Goal: Task Accomplishment & Management: Use online tool/utility

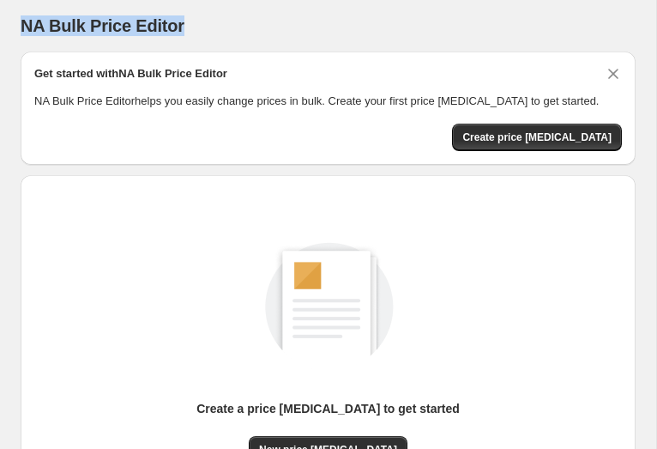
drag, startPoint x: 185, startPoint y: 30, endPoint x: 17, endPoint y: 16, distance: 167.9
click at [17, 15] on div "NA Bulk Price Editor. This page is ready NA Bulk Price Editor Get started with …" at bounding box center [328, 318] width 657 height 637
copy span "NA Bulk Price Editor"
click at [537, 268] on div "Create a price [MEDICAL_DATA] to get started New price [MEDICAL_DATA]" at bounding box center [328, 334] width 588 height 257
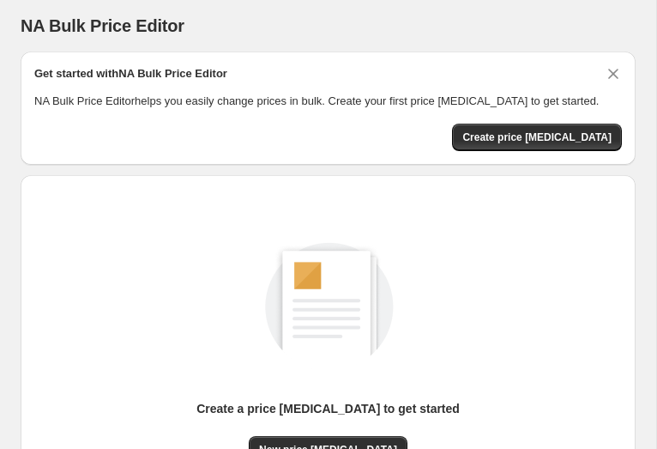
scroll to position [3, 0]
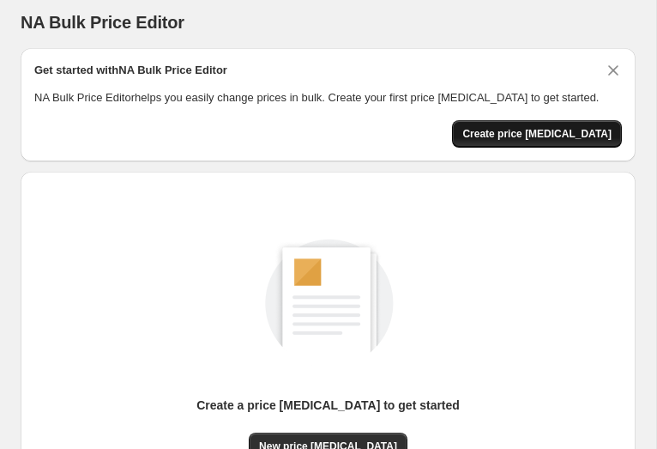
click at [530, 132] on span "Create price [MEDICAL_DATA]" at bounding box center [537, 134] width 149 height 14
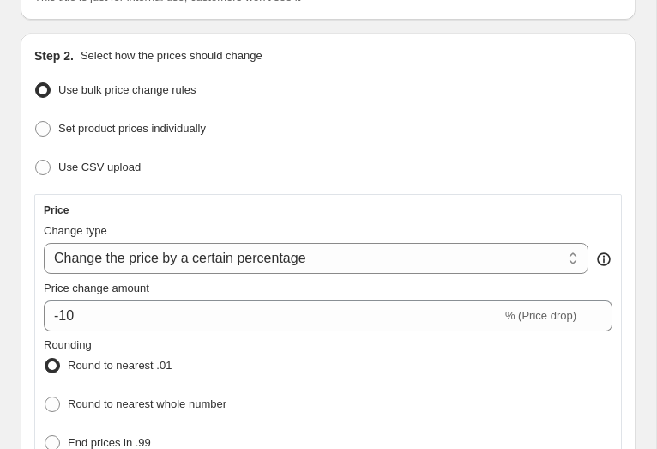
scroll to position [149, 0]
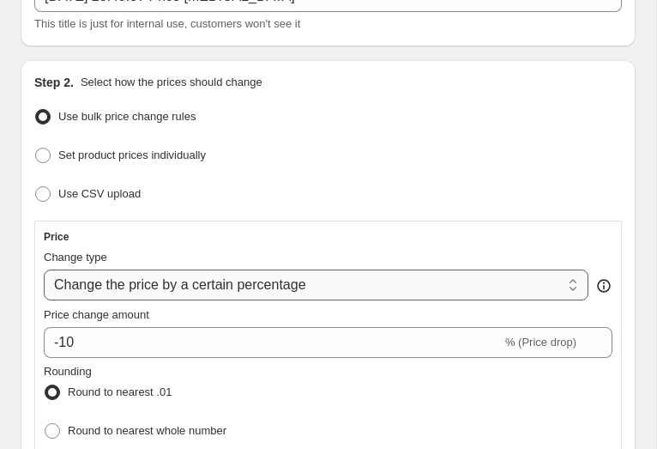
click at [227, 282] on select "Change the price to a certain amount Change the price by a certain amount Chang…" at bounding box center [316, 285] width 545 height 31
select select "to"
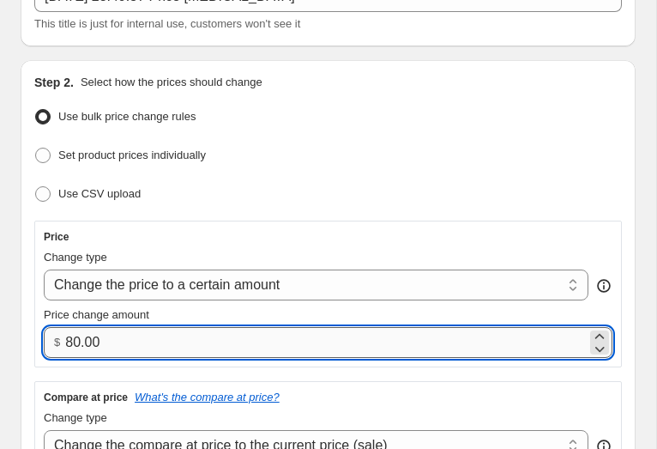
click at [76, 338] on input "80.00" at bounding box center [326, 342] width 522 height 31
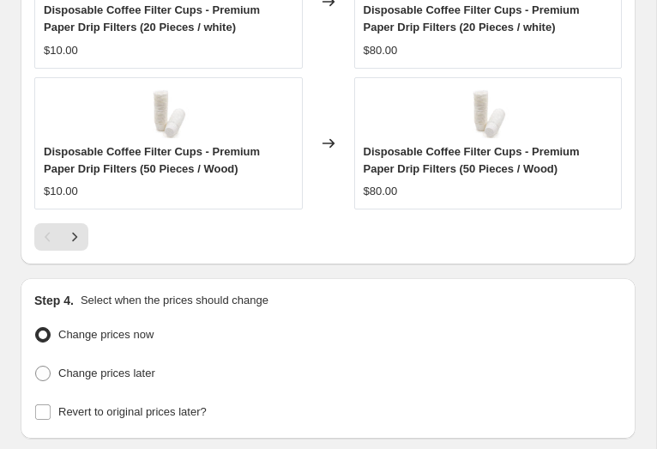
scroll to position [1785, 0]
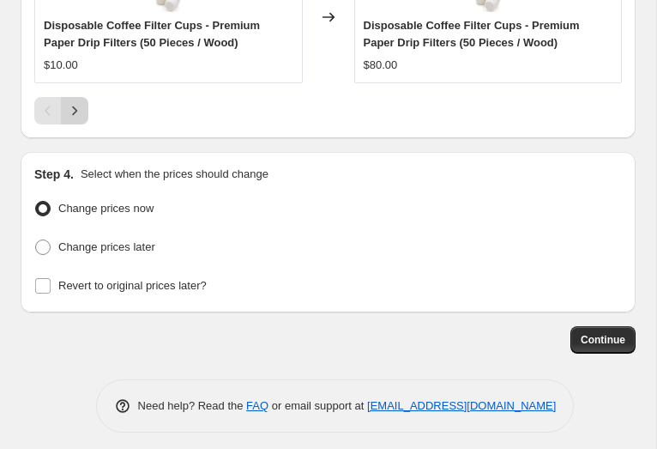
type input "12.00"
click at [80, 109] on icon "Next" at bounding box center [74, 110] width 17 height 17
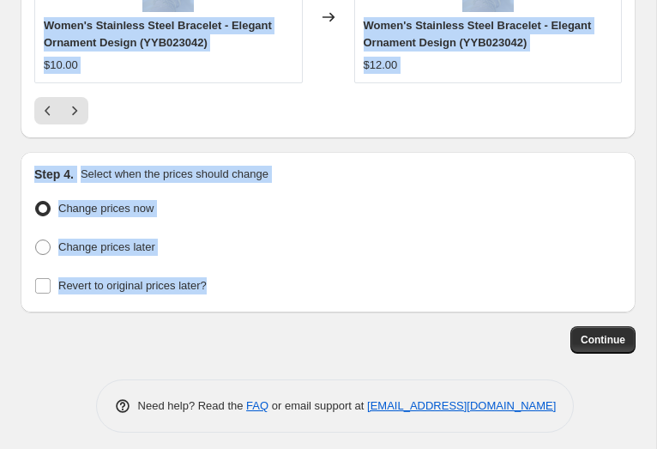
drag, startPoint x: 22, startPoint y: 60, endPoint x: 285, endPoint y: 285, distance: 345.8
copy div "Create new price change job Draft Step 1. Optionally give your price change job…"
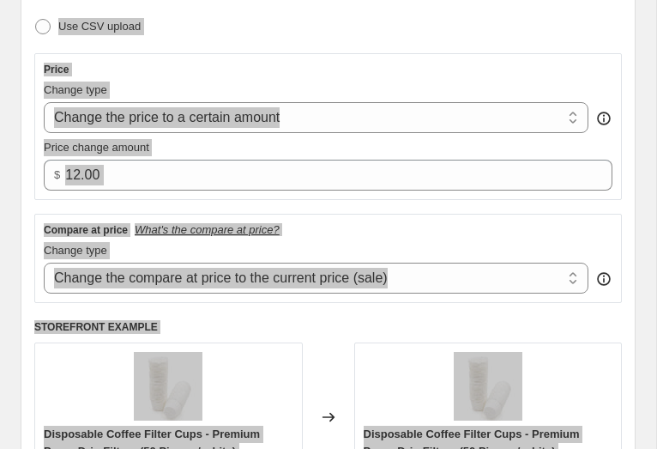
scroll to position [0, 0]
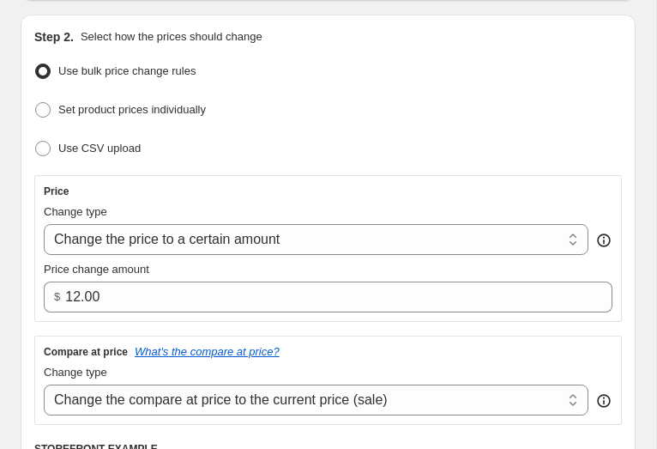
scroll to position [197, 0]
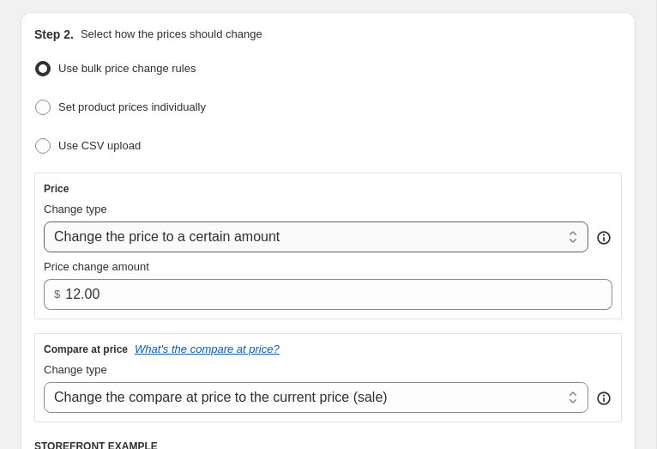
click at [155, 222] on select "Change the price to a certain amount Change the price by a certain amount Chang…" at bounding box center [316, 236] width 545 height 31
select select "percentage"
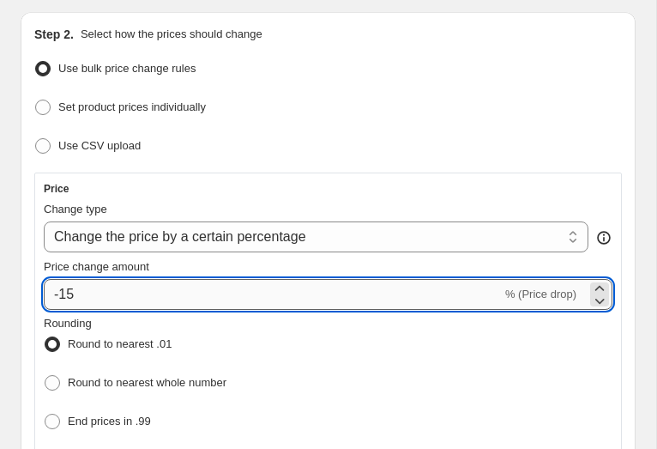
click at [76, 291] on input "-15" at bounding box center [273, 294] width 458 height 31
type input "-1"
type input "-35"
click at [366, 363] on div "Rounding Round to nearest .01 Round to nearest whole number End prices in .99 E…" at bounding box center [328, 394] width 569 height 158
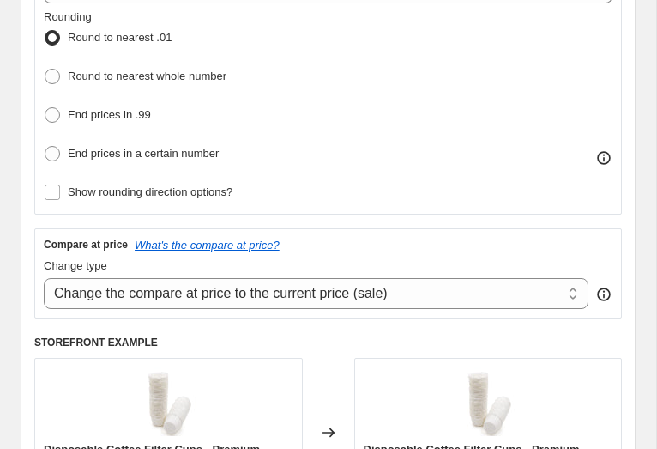
scroll to position [505, 0]
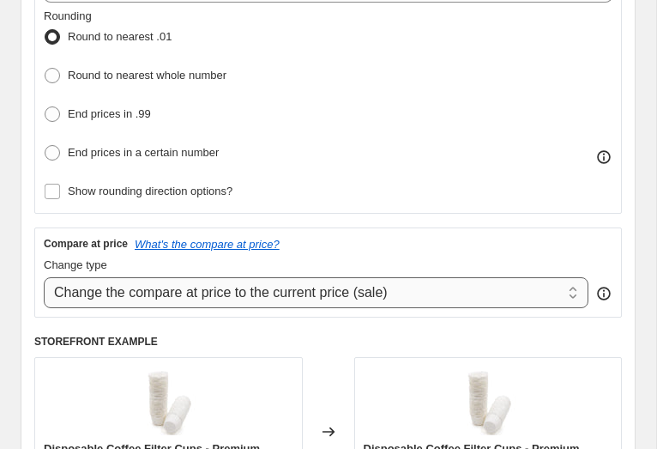
click at [79, 281] on select "Change the compare at price to the current price (sale) Change the compare at p…" at bounding box center [316, 292] width 545 height 31
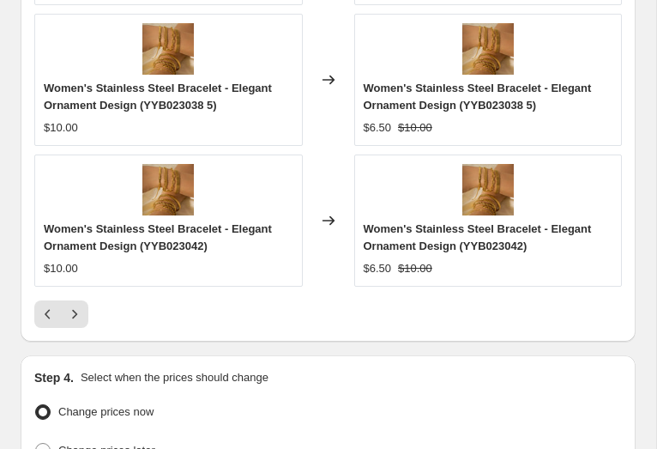
scroll to position [1983, 0]
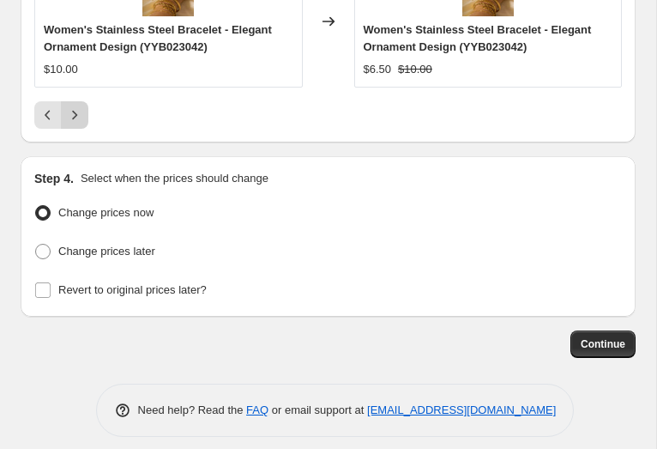
click at [75, 106] on icon "Next" at bounding box center [74, 114] width 17 height 17
click at [605, 337] on span "Continue" at bounding box center [603, 344] width 45 height 14
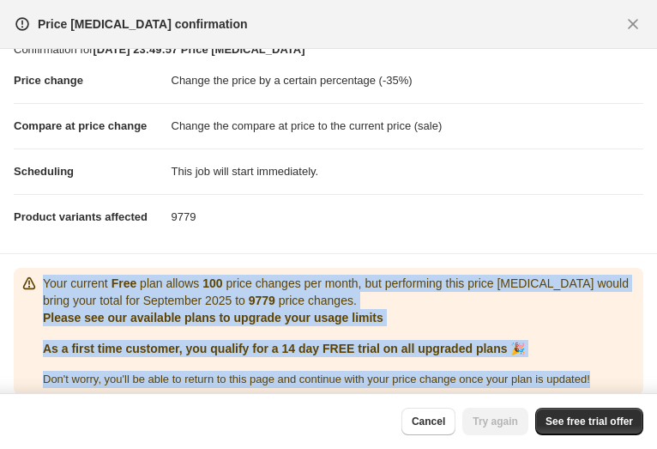
scroll to position [37, 0]
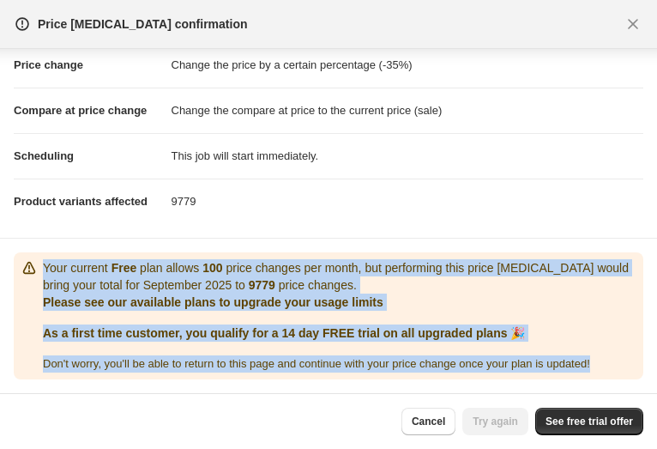
drag, startPoint x: 45, startPoint y: 304, endPoint x: 557, endPoint y: 376, distance: 517.5
click at [557, 376] on div "Your current Free plan allows 100 price changes per month, but performing this …" at bounding box center [329, 315] width 630 height 127
copy div "Your current Free plan allows 100 price changes per month, but performing this …"
click at [579, 423] on span "See free trial offer" at bounding box center [590, 422] width 88 height 14
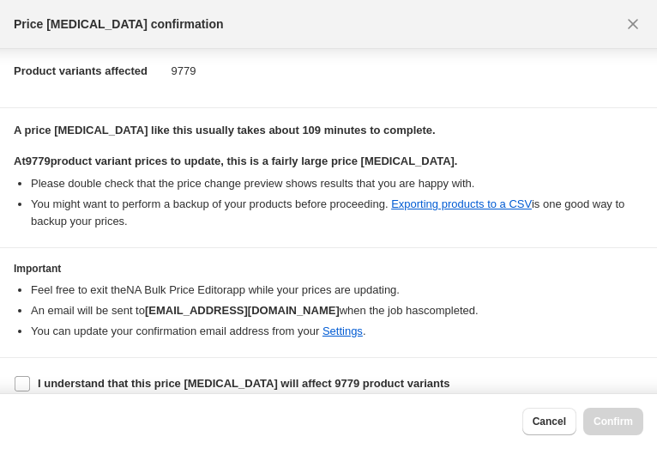
scroll to position [184, 0]
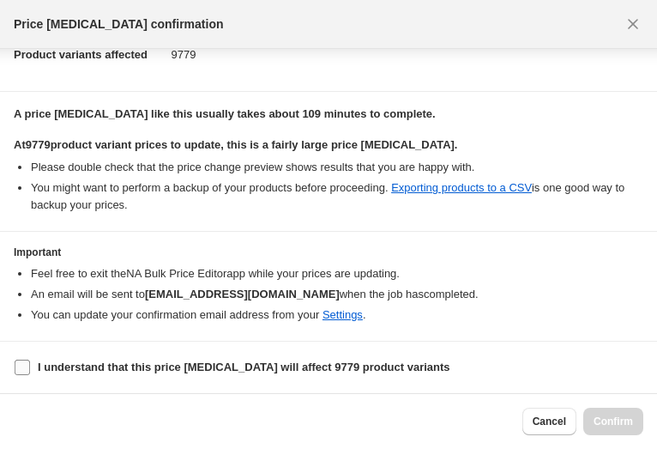
click at [23, 364] on input "I understand that this price change job will affect 9779 product variants" at bounding box center [22, 367] width 15 height 15
checkbox input "true"
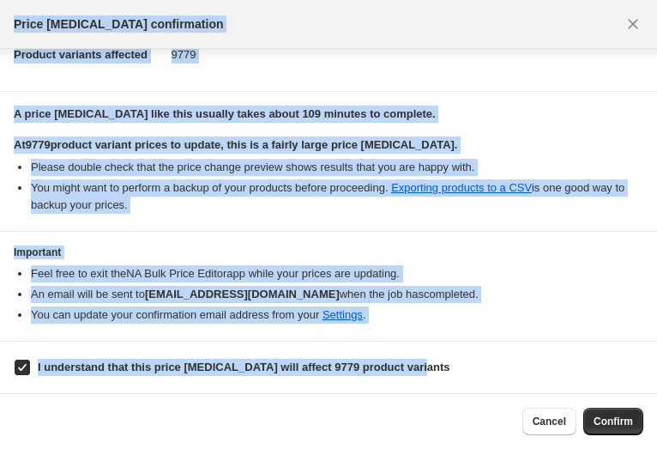
drag, startPoint x: 15, startPoint y: 23, endPoint x: 446, endPoint y: 365, distance: 549.9
click at [446, 365] on div "Price change job confirmation Confirmation for 29 Sept 2025, 23:49:57 Price cha…" at bounding box center [328, 224] width 657 height 449
copy div "Price change job confirmation Confirmation for 29 Sept 2025, 23:49:57 Price cha…"
click at [612, 424] on span "Confirm" at bounding box center [613, 422] width 39 height 14
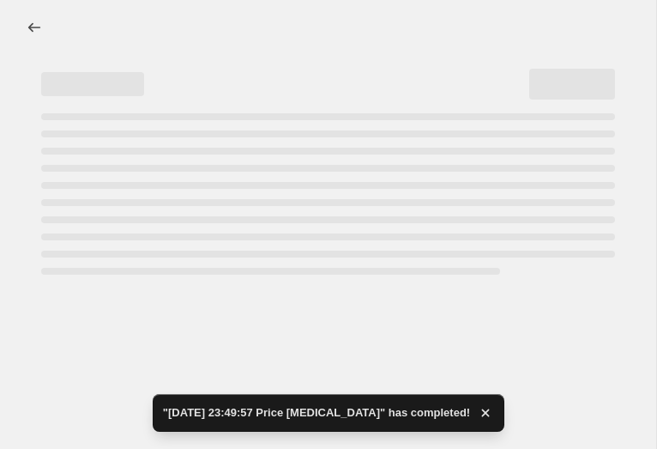
select select "percentage"
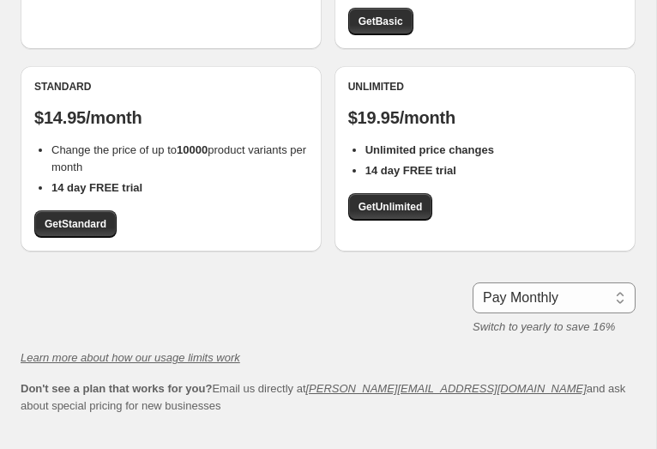
scroll to position [324, 0]
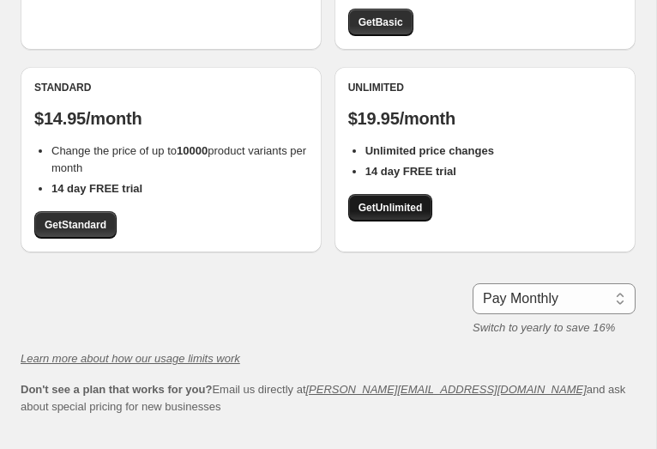
click at [392, 209] on span "Get Unlimited" at bounding box center [391, 208] width 64 height 14
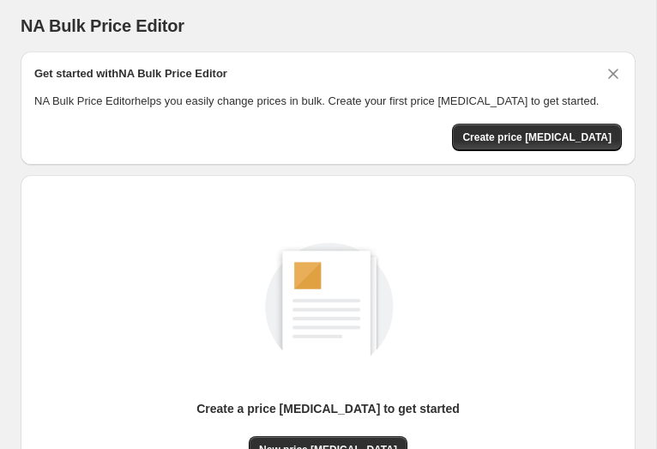
scroll to position [187, 0]
